Goal: Task Accomplishment & Management: Use online tool/utility

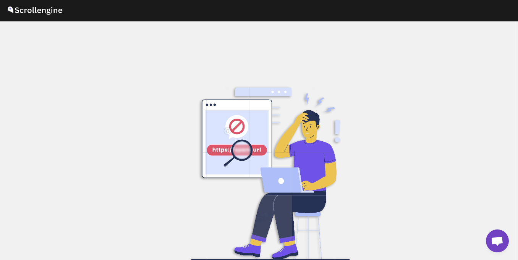
click at [417, 169] on div "Link Invalid / Expired!! Please ask the store owner to resend the invite. You m…" at bounding box center [257, 140] width 514 height 239
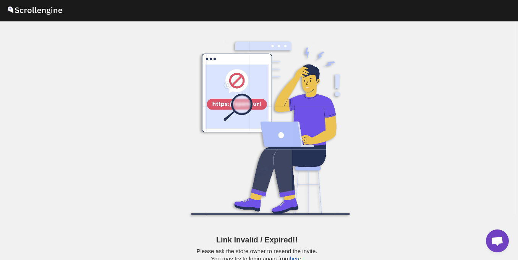
scroll to position [49, 0]
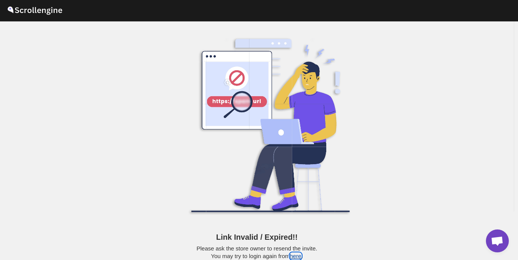
click at [298, 256] on button "here" at bounding box center [295, 256] width 11 height 6
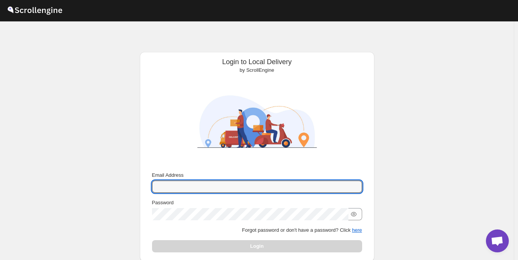
type input "Avivishwakarma49@gmail.com"
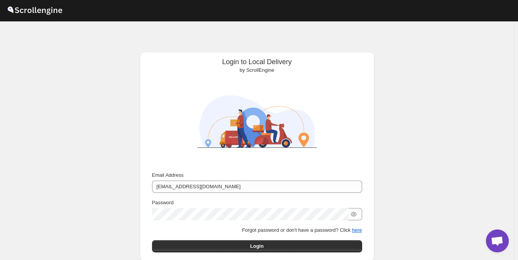
click at [361, 217] on div at bounding box center [257, 214] width 210 height 12
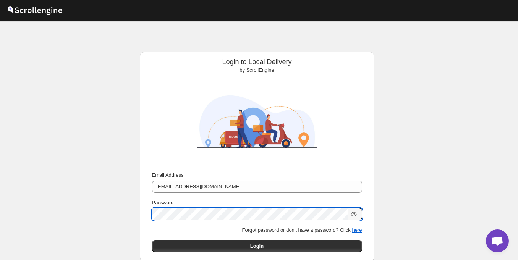
click at [355, 212] on icon "button" at bounding box center [354, 214] width 6 height 5
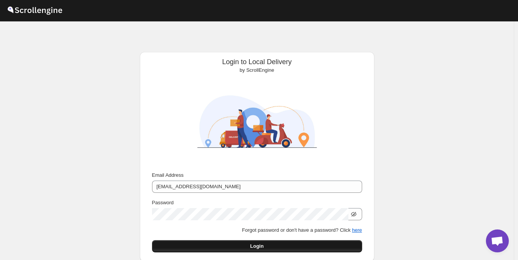
click at [275, 243] on button "Login" at bounding box center [257, 246] width 210 height 12
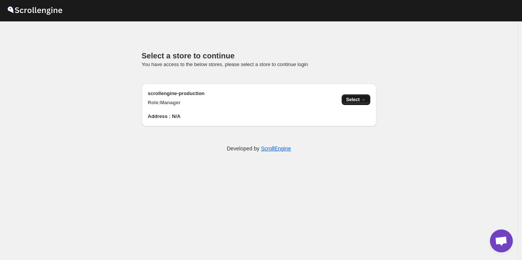
click at [347, 100] on span "Select →" at bounding box center [355, 100] width 19 height 6
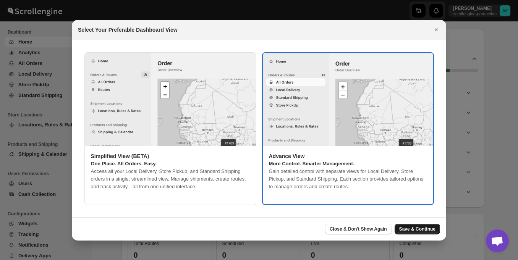
click at [412, 231] on span "Save & Continue" at bounding box center [417, 229] width 36 height 6
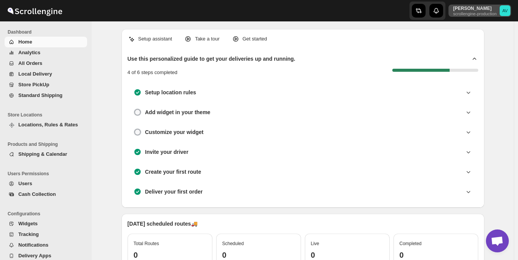
click at [510, 12] on icon "AV" at bounding box center [505, 10] width 11 height 11
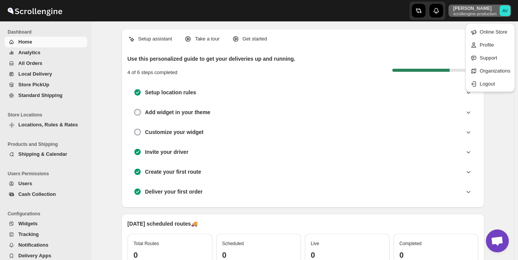
click at [510, 12] on icon "AV" at bounding box center [505, 10] width 11 height 11
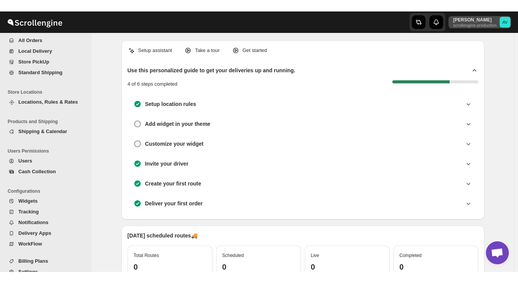
scroll to position [46, 0]
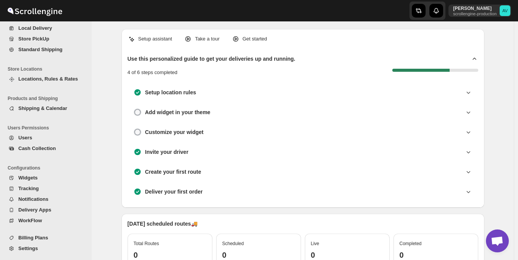
click at [26, 241] on span "Billing Plans" at bounding box center [51, 238] width 67 height 8
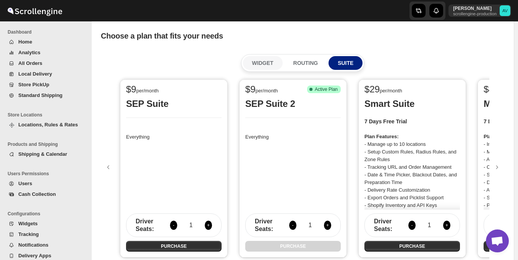
click at [257, 68] on button "WIDGET" at bounding box center [263, 63] width 40 height 14
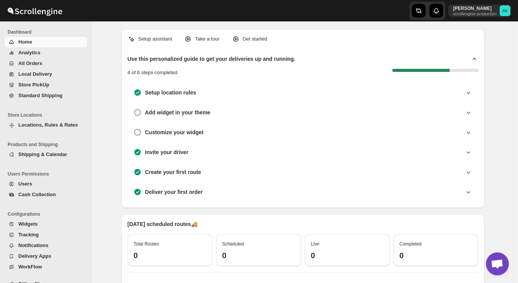
click at [36, 51] on span "Analytics" at bounding box center [29, 53] width 22 height 6
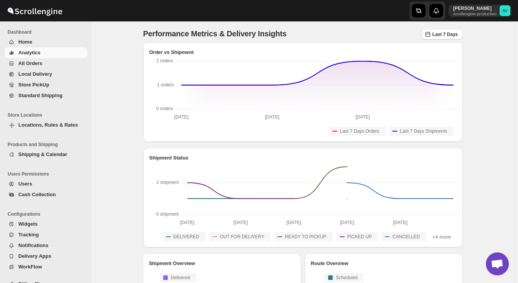
click at [24, 60] on span "All Orders" at bounding box center [30, 63] width 24 height 6
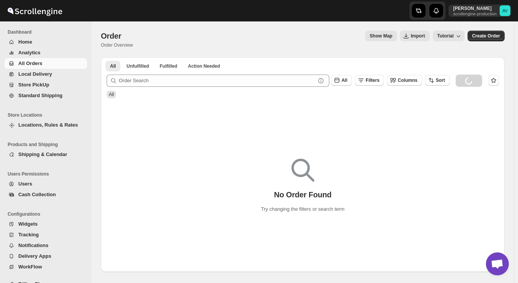
click at [28, 43] on span "Home" at bounding box center [25, 42] width 14 height 6
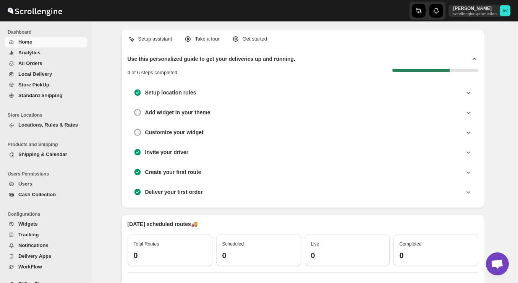
click at [503, 262] on span "Open chat" at bounding box center [497, 264] width 13 height 11
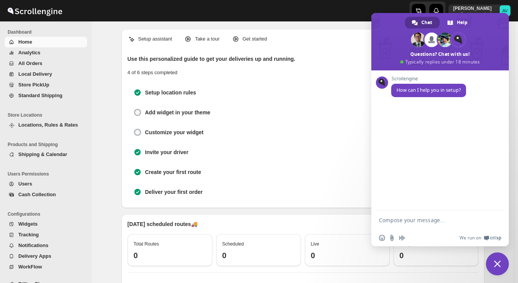
click at [499, 263] on span "Close chat" at bounding box center [497, 263] width 7 height 7
